Goal: Information Seeking & Learning: Learn about a topic

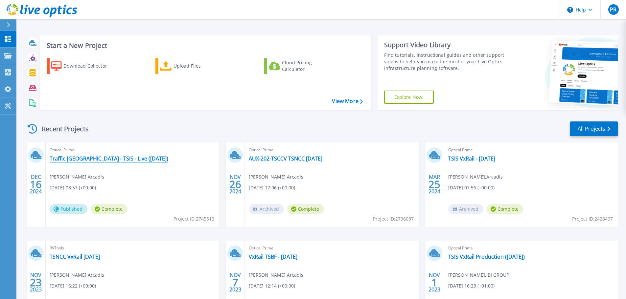
click at [79, 155] on link "Traffic [GEOGRAPHIC_DATA] - TSIS - Live ([DATE])" at bounding box center [109, 158] width 119 height 7
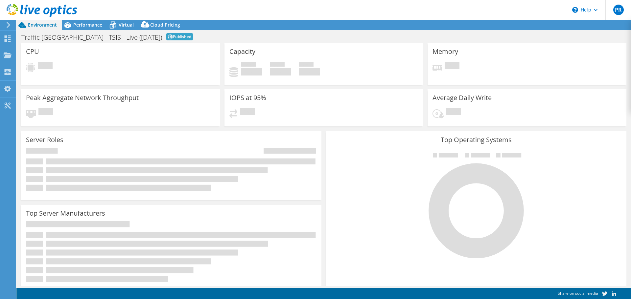
select select "EULondon"
select select "GBP"
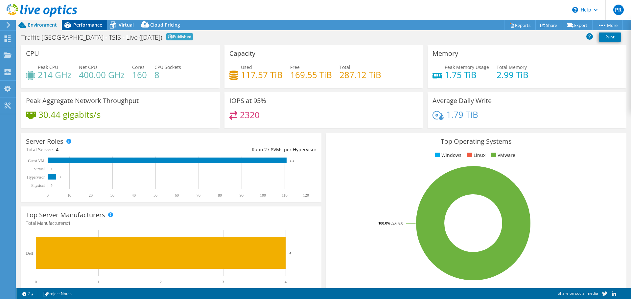
click at [95, 23] on span "Performance" at bounding box center [87, 25] width 29 height 6
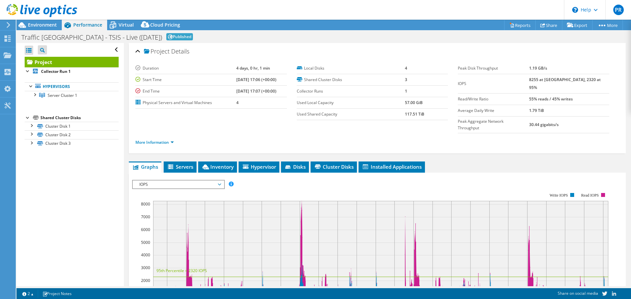
click at [223, 181] on span "IOPS" at bounding box center [178, 185] width 91 height 8
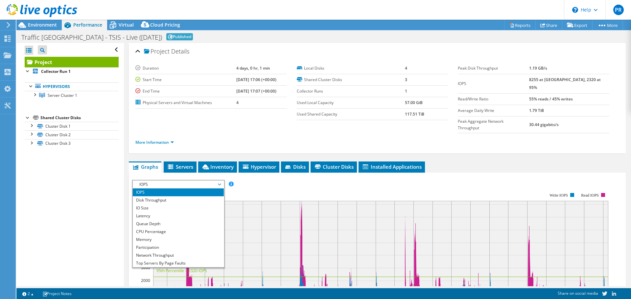
click at [279, 184] on rect at bounding box center [370, 249] width 476 height 131
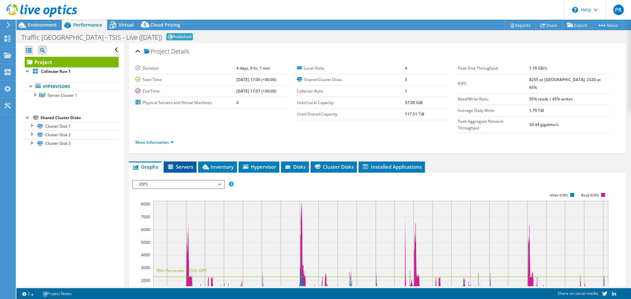
click at [176, 164] on span "Servers" at bounding box center [180, 167] width 26 height 7
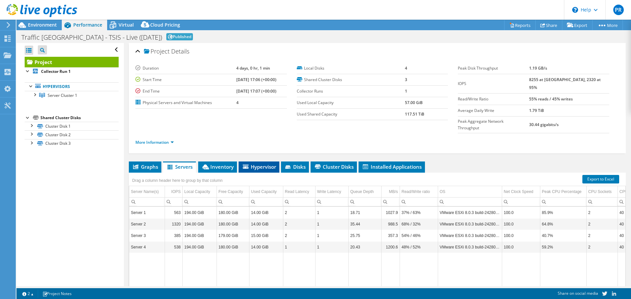
click at [258, 164] on span "Hypervisor" at bounding box center [259, 167] width 34 height 7
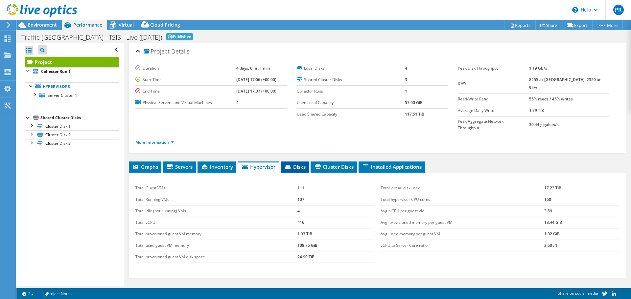
click at [297, 164] on span "Disks" at bounding box center [294, 167] width 21 height 7
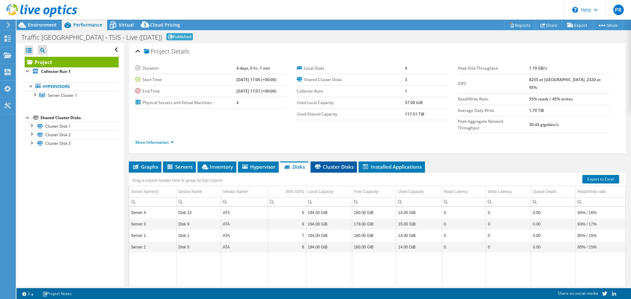
click at [327, 164] on span "Cluster Disks" at bounding box center [334, 167] width 40 height 7
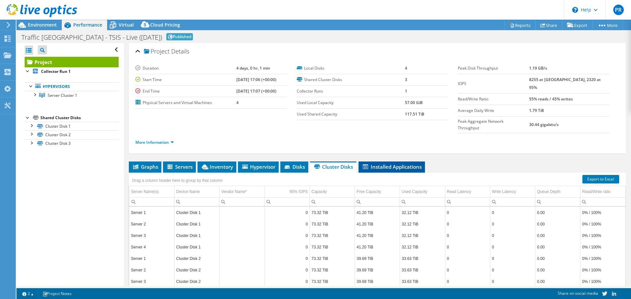
click at [382, 164] on span "Installed Applications" at bounding box center [392, 167] width 60 height 7
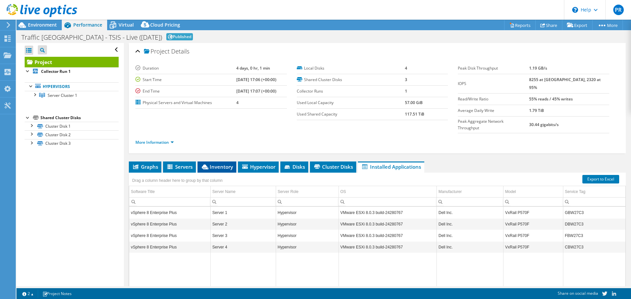
click at [219, 164] on span "Inventory" at bounding box center [217, 167] width 32 height 7
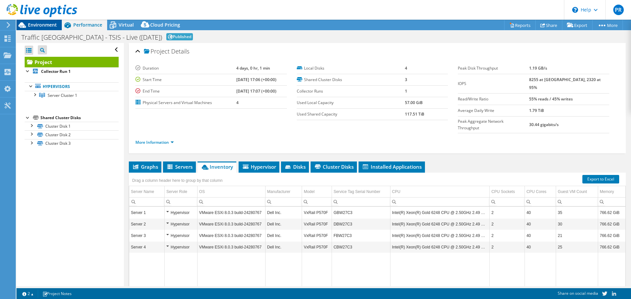
click at [42, 24] on span "Environment" at bounding box center [42, 25] width 29 height 6
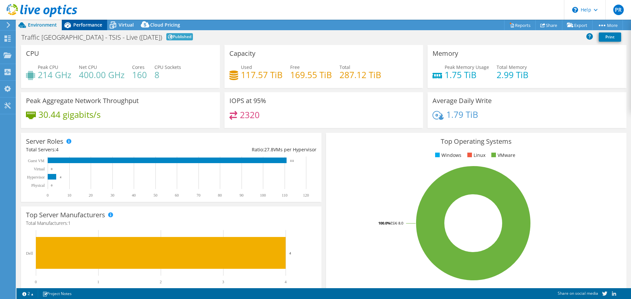
click at [79, 22] on span "Performance" at bounding box center [87, 25] width 29 height 6
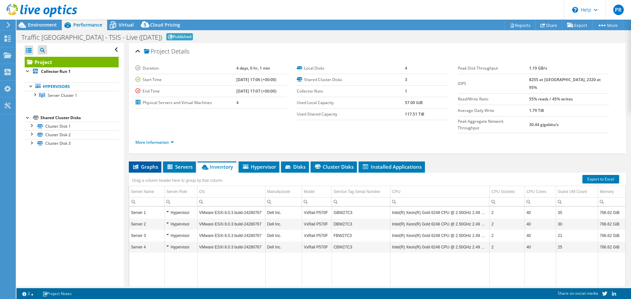
click at [146, 162] on li "Graphs" at bounding box center [145, 167] width 33 height 11
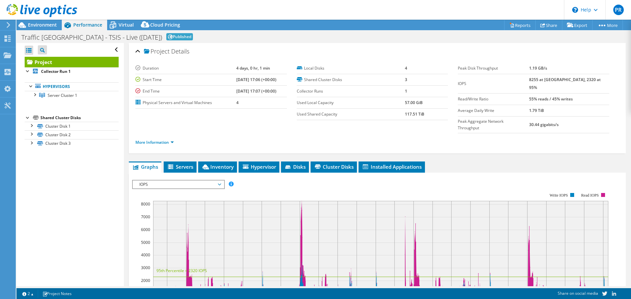
click at [209, 181] on span "IOPS" at bounding box center [178, 185] width 84 height 8
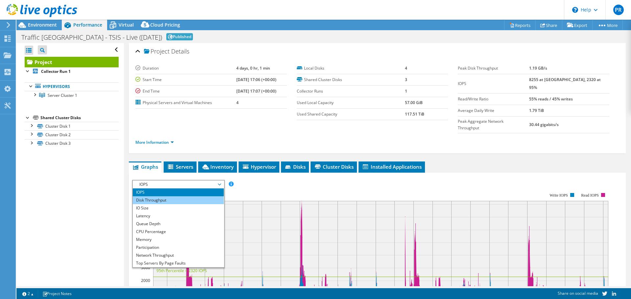
scroll to position [24, 0]
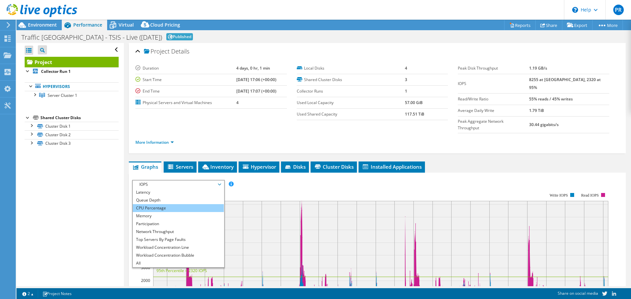
click at [151, 204] on li "CPU Percentage" at bounding box center [178, 208] width 91 height 8
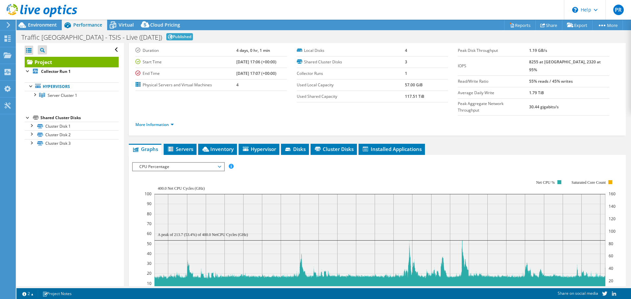
scroll to position [11, 0]
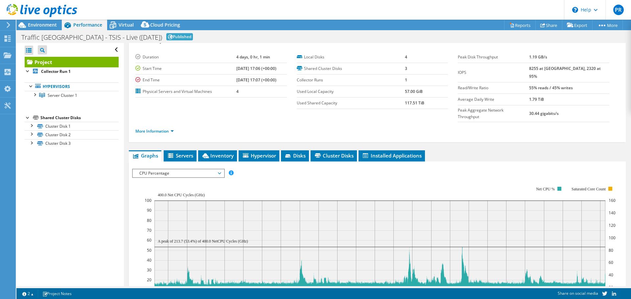
click at [66, 220] on div "Open All Close All Project Tree Filter Project Collector Run 1" at bounding box center [69, 164] width 107 height 243
click at [211, 169] on div "CPU Percentage IOPS Disk Throughput IO Size Latency Queue Depth CPU Percentage …" at bounding box center [178, 173] width 93 height 9
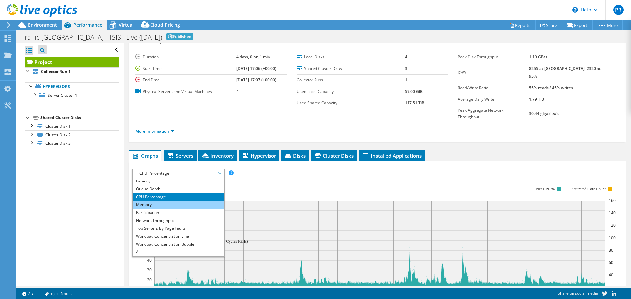
click at [166, 201] on li "Memory" at bounding box center [178, 205] width 91 height 8
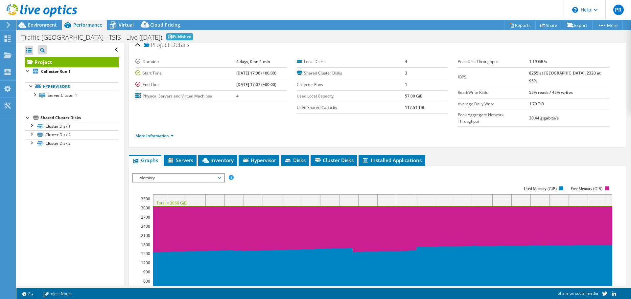
scroll to position [6, 0]
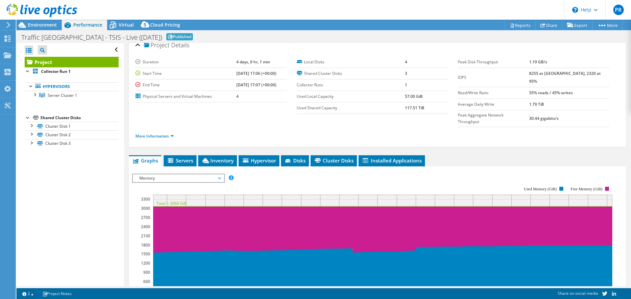
click at [170, 174] on span "Memory" at bounding box center [178, 178] width 84 height 8
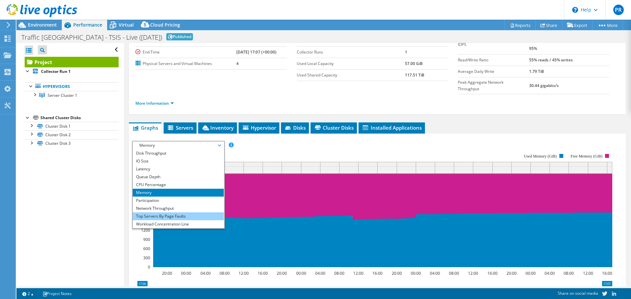
scroll to position [0, 0]
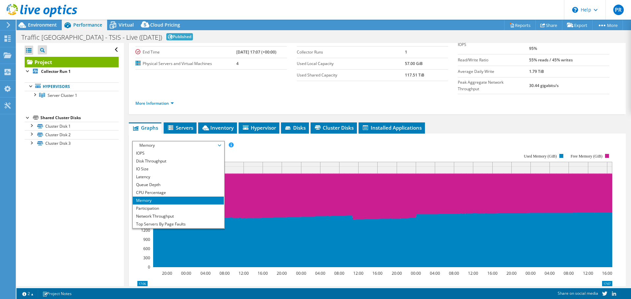
click at [300, 141] on div "IOPS Disk Throughput IO Size Latency Queue Depth CPU Percentage Memory Page Fau…" at bounding box center [377, 145] width 490 height 9
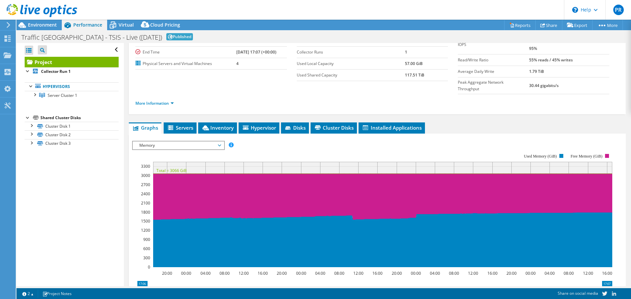
click at [40, 181] on div "Open All Close All Project Tree Filter Project Collector Run 1" at bounding box center [69, 164] width 107 height 243
click at [178, 125] on span "Servers" at bounding box center [180, 128] width 26 height 7
